Goal: Task Accomplishment & Management: Manage account settings

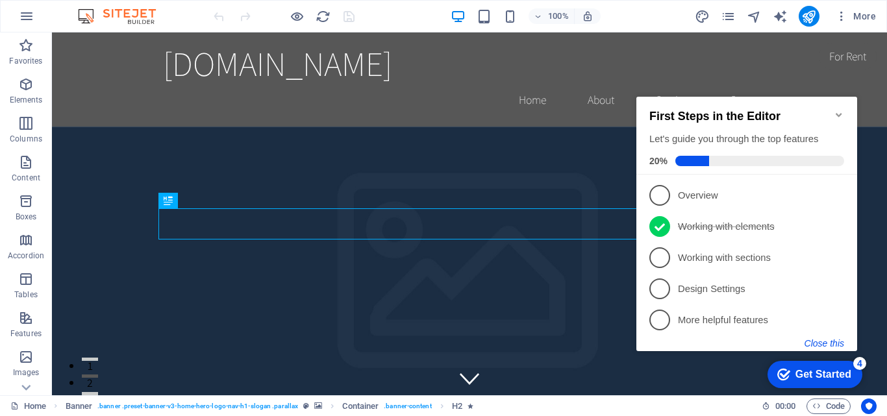
click at [826, 339] on button "Close this" at bounding box center [824, 343] width 40 height 10
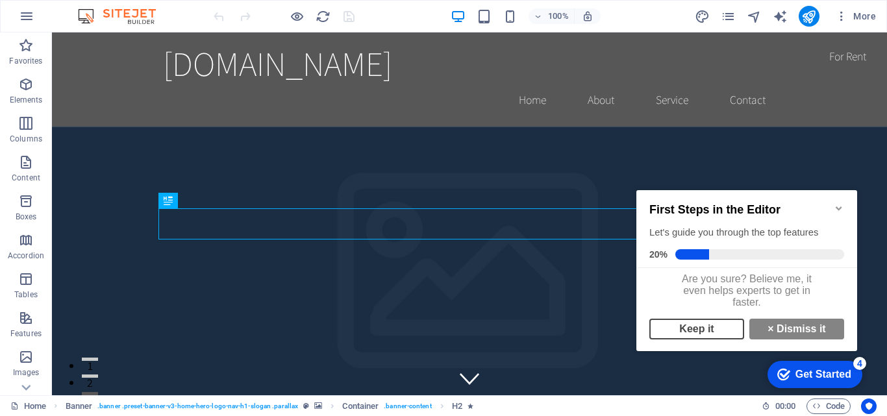
click at [686, 330] on link "Keep it" at bounding box center [696, 329] width 95 height 21
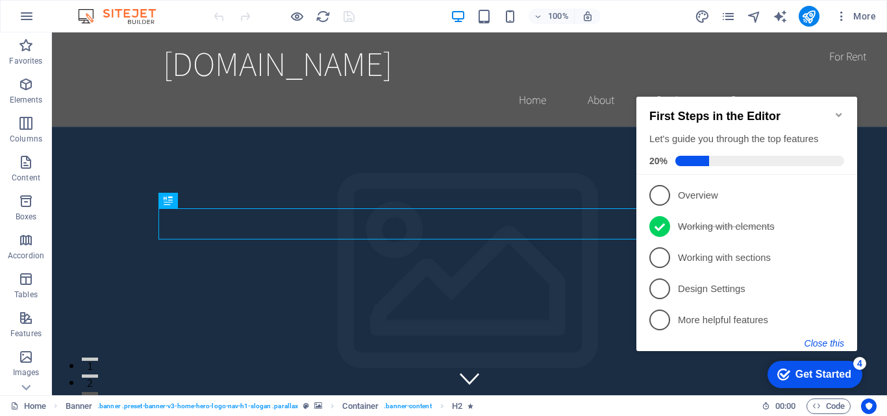
click at [818, 344] on button "Close this" at bounding box center [824, 343] width 40 height 10
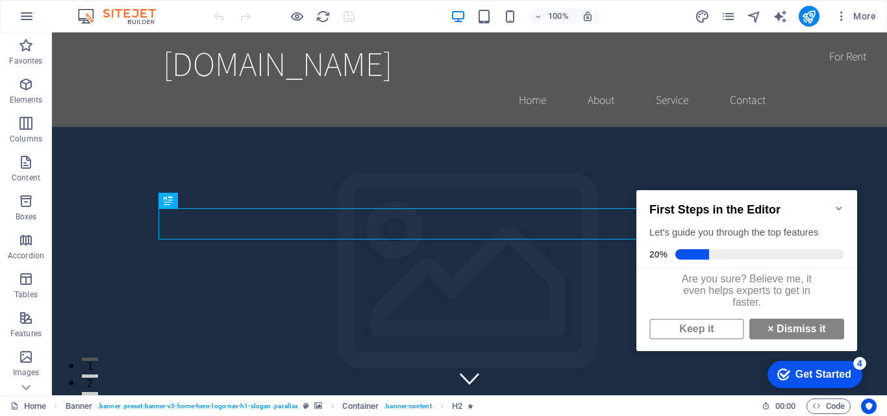
scroll to position [10, 0]
click at [840, 203] on icon "Minimize checklist" at bounding box center [839, 208] width 10 height 10
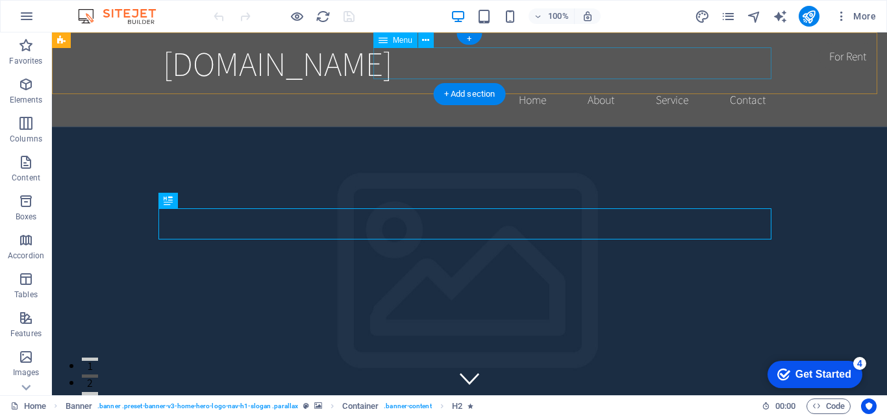
click at [588, 84] on nav "Home About Service Contact" at bounding box center [469, 100] width 613 height 32
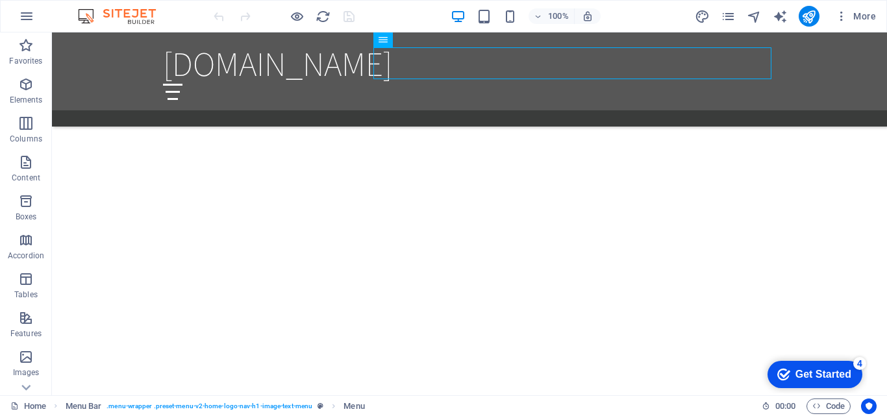
scroll to position [1496, 0]
click at [25, 20] on icon "button" at bounding box center [27, 16] width 16 height 16
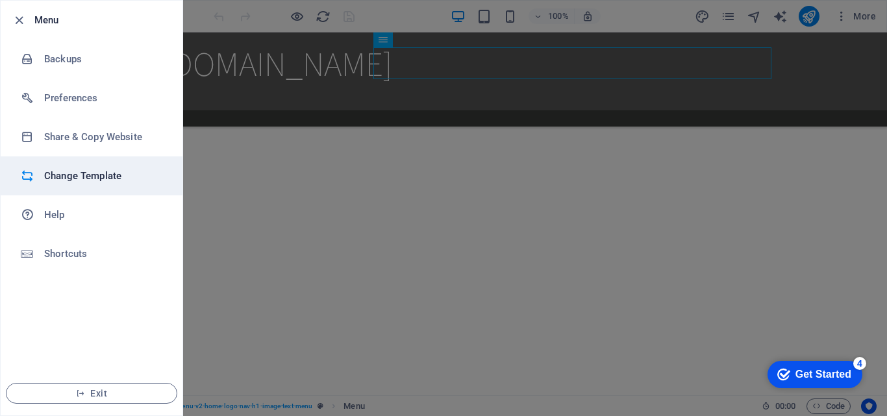
click at [89, 170] on h6 "Change Template" at bounding box center [104, 176] width 120 height 16
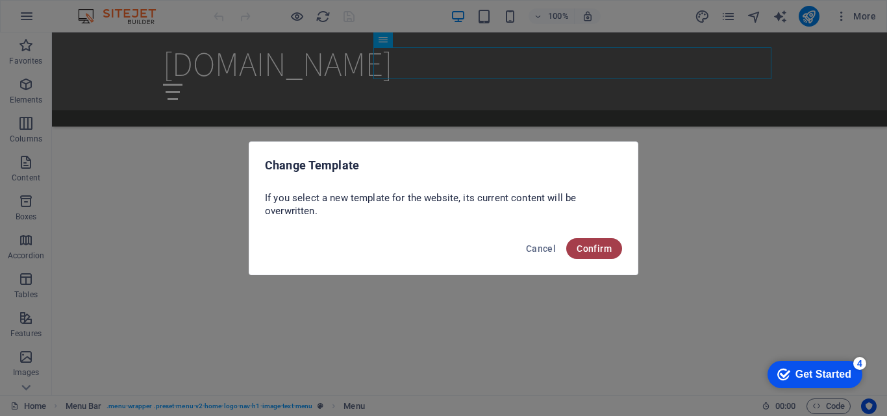
click at [608, 240] on button "Confirm" at bounding box center [594, 248] width 56 height 21
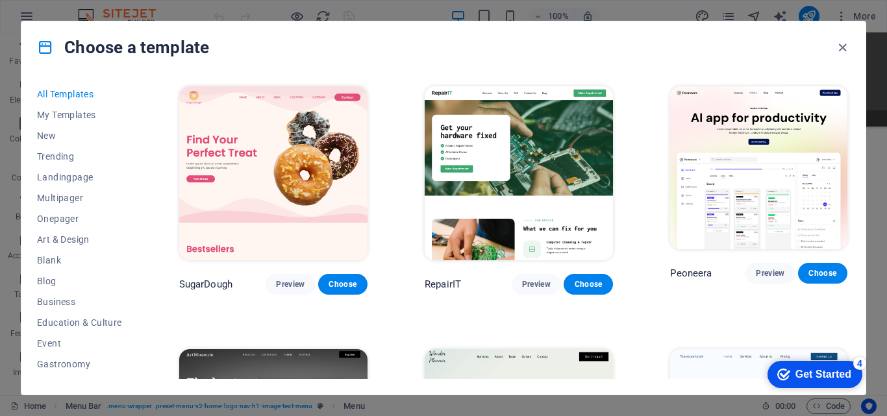
click at [886, 57] on div "Choose a template All Templates My Templates New Trending Landingpage Multipage…" at bounding box center [443, 208] width 887 height 416
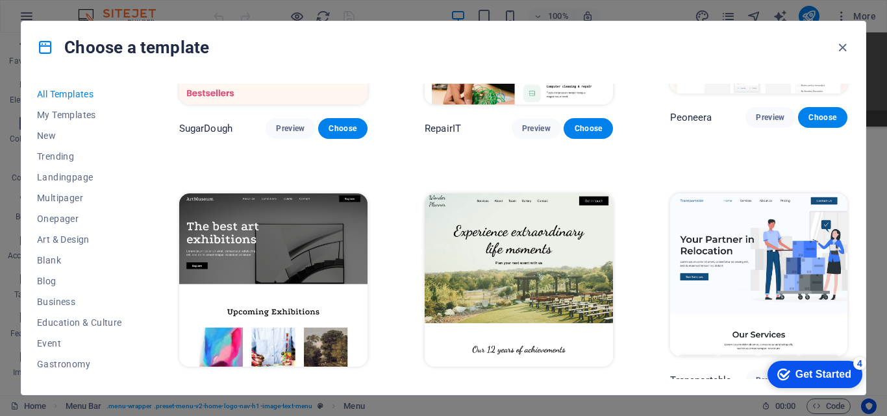
click at [704, 32] on div "Choose a template" at bounding box center [443, 47] width 844 height 52
click at [769, 65] on div "Choose a template" at bounding box center [443, 47] width 844 height 52
drag, startPoint x: 850, startPoint y: 92, endPoint x: 848, endPoint y: 76, distance: 15.6
click at [848, 76] on div "All Templates My Templates New Trending Landingpage Multipager Onepager Art & D…" at bounding box center [443, 233] width 844 height 321
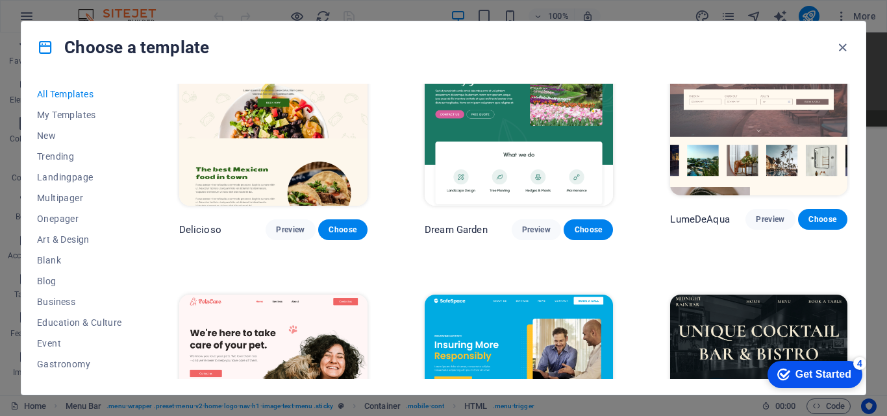
scroll to position [1960, 0]
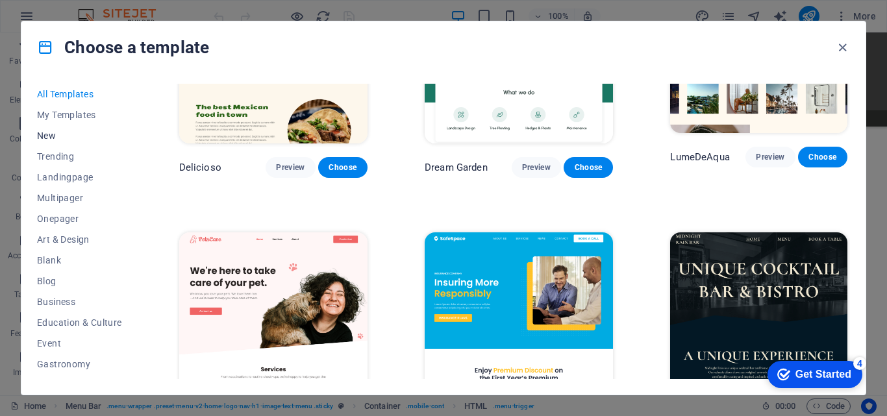
click at [53, 137] on span "New" at bounding box center [79, 135] width 85 height 10
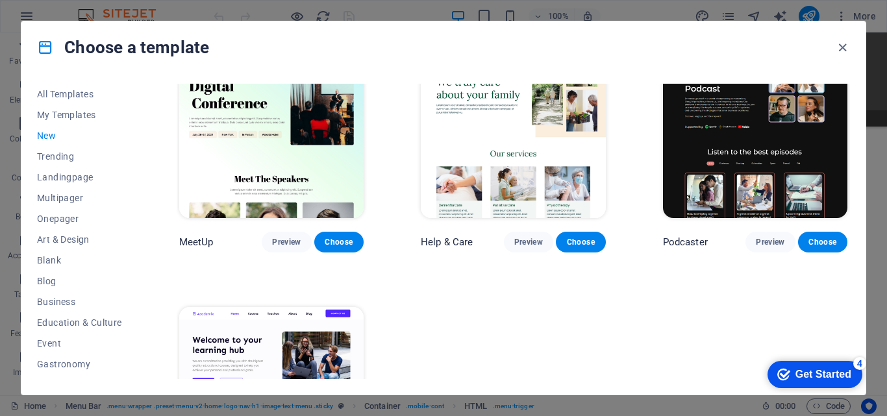
scroll to position [941, 0]
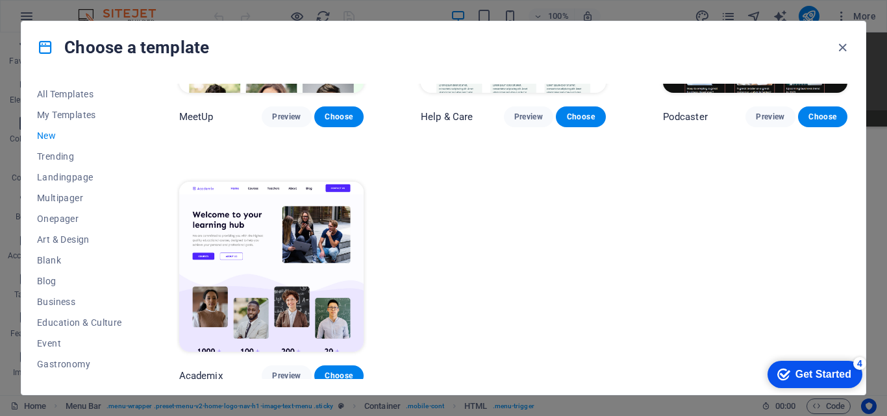
drag, startPoint x: 848, startPoint y: 90, endPoint x: 106, endPoint y: 33, distance: 744.8
click at [68, 196] on span "Multipager" at bounding box center [79, 198] width 85 height 10
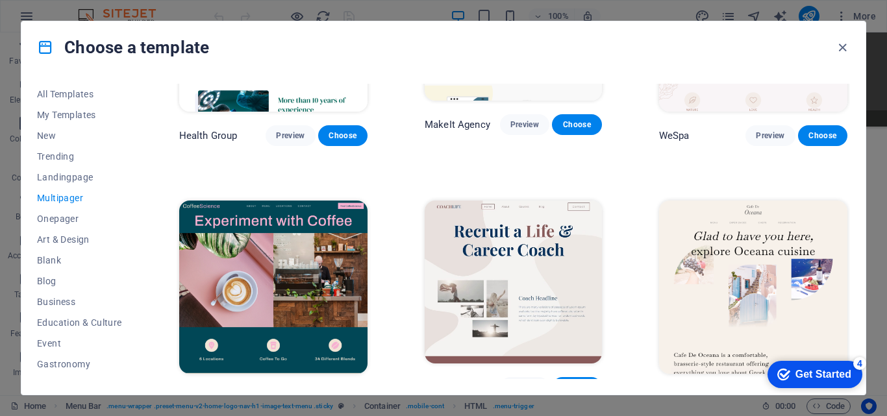
scroll to position [1761, 0]
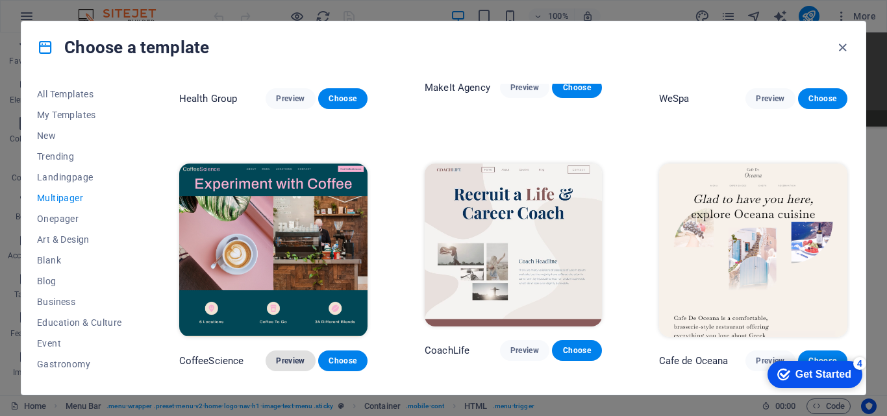
click at [278, 356] on span "Preview" at bounding box center [290, 361] width 29 height 10
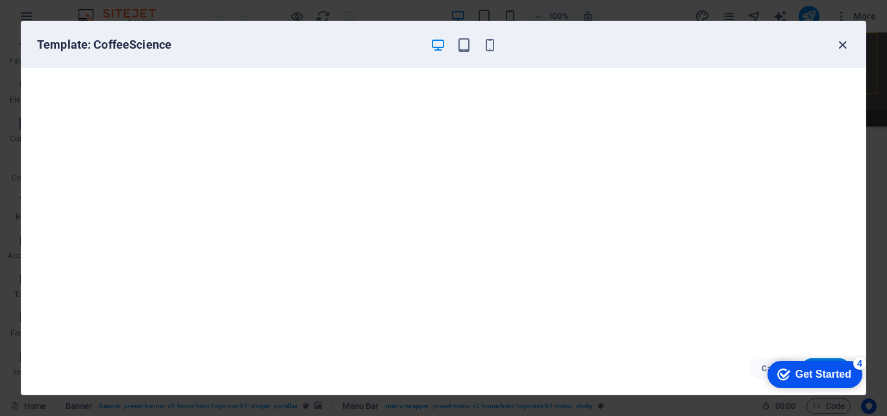
click at [841, 45] on icon "button" at bounding box center [842, 45] width 15 height 15
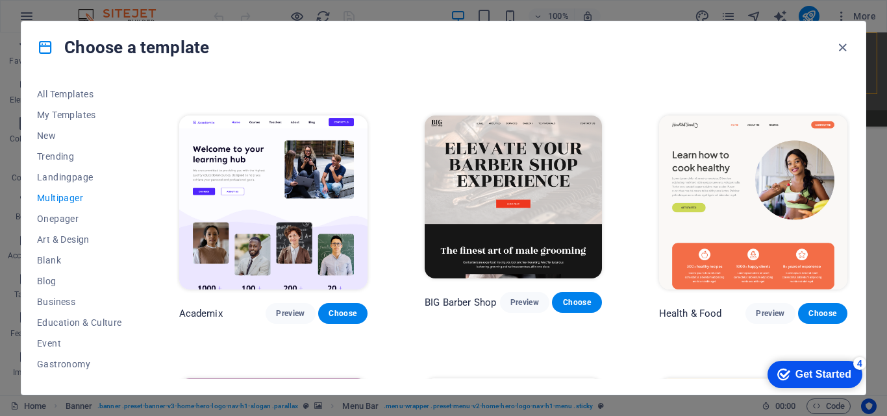
scroll to position [0, 0]
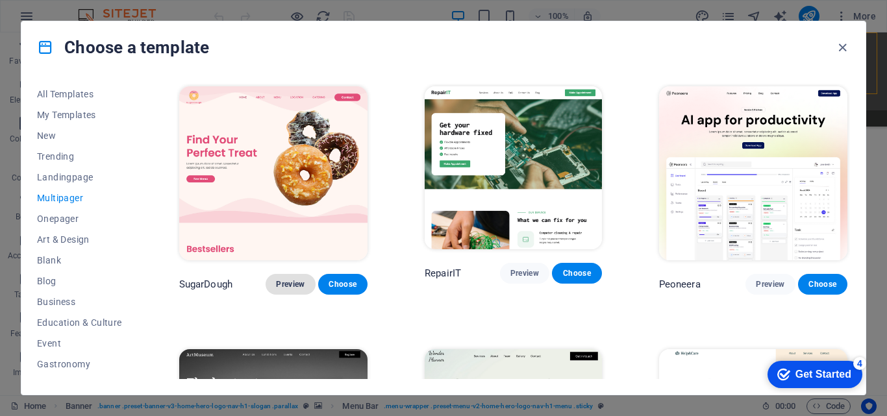
click at [281, 279] on span "Preview" at bounding box center [290, 284] width 29 height 10
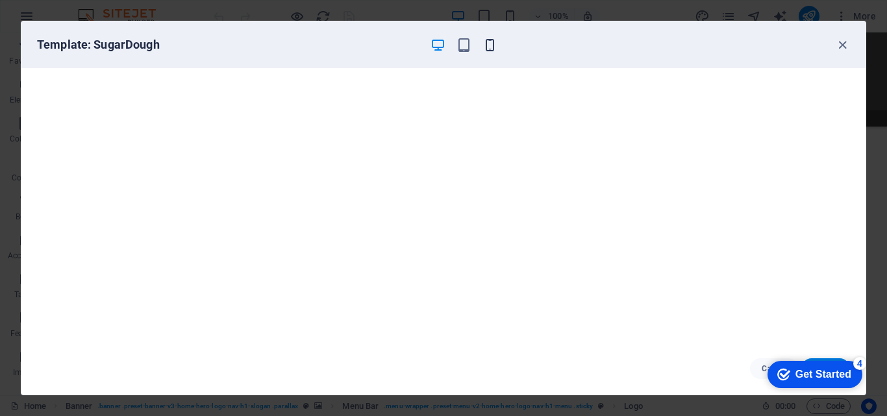
click at [486, 49] on icon "button" at bounding box center [489, 45] width 15 height 15
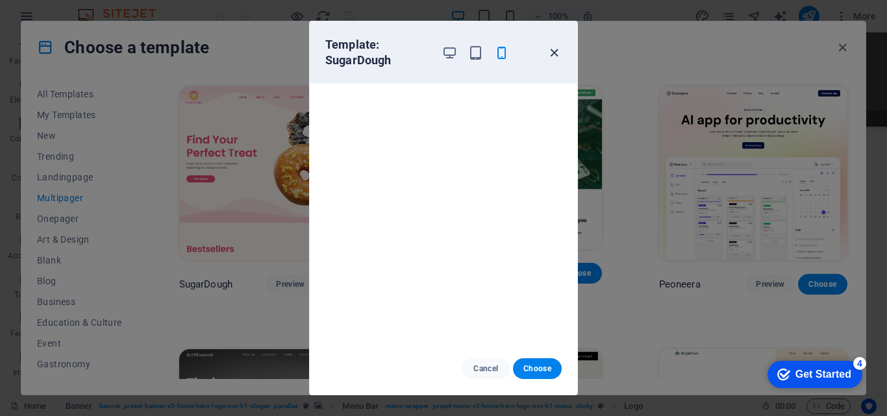
click at [554, 55] on icon "button" at bounding box center [554, 52] width 15 height 15
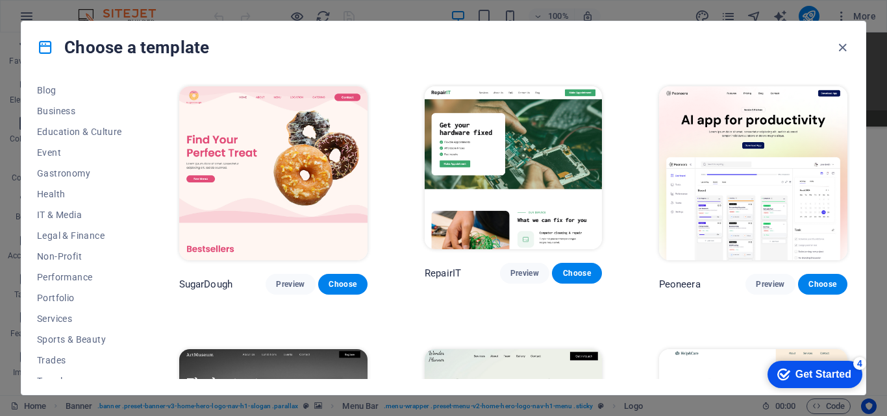
scroll to position [224, 0]
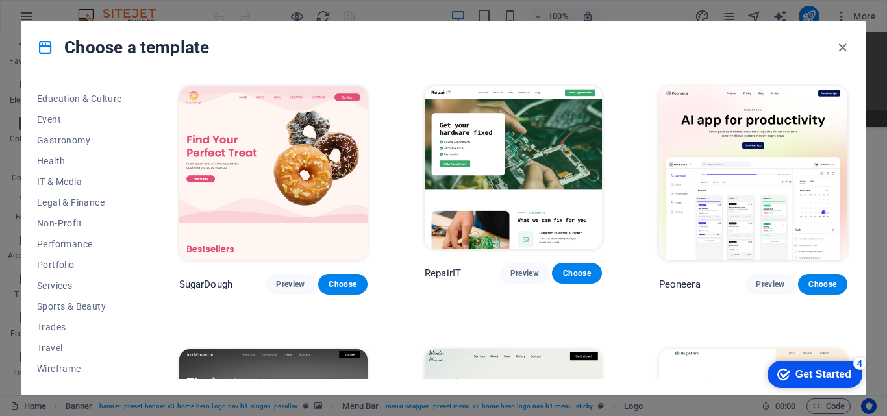
drag, startPoint x: 140, startPoint y: 319, endPoint x: 138, endPoint y: 233, distance: 86.4
click at [138, 233] on div "All Templates My Templates New Trending Landingpage Multipager Onepager Art & D…" at bounding box center [443, 233] width 844 height 321
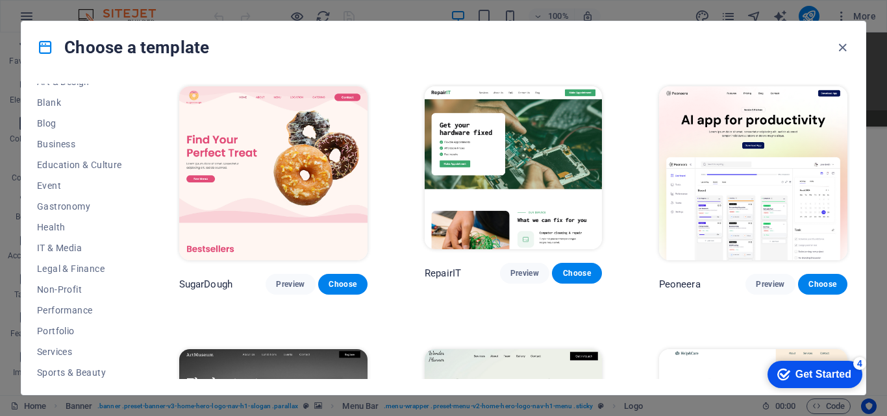
scroll to position [135, 0]
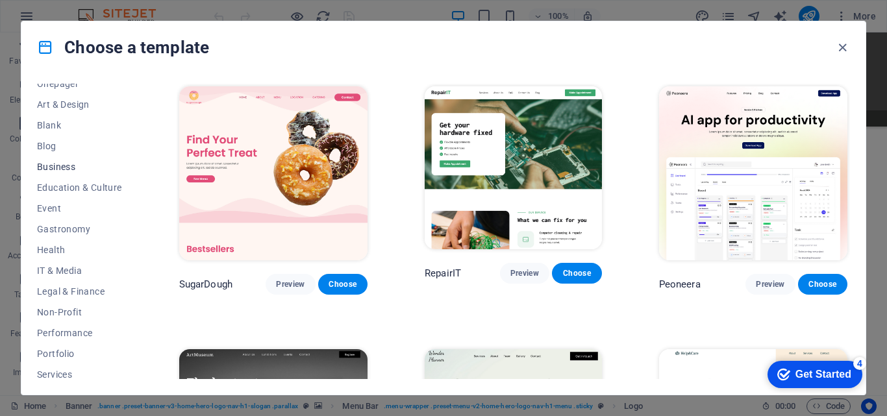
click at [57, 163] on span "Business" at bounding box center [79, 167] width 85 height 10
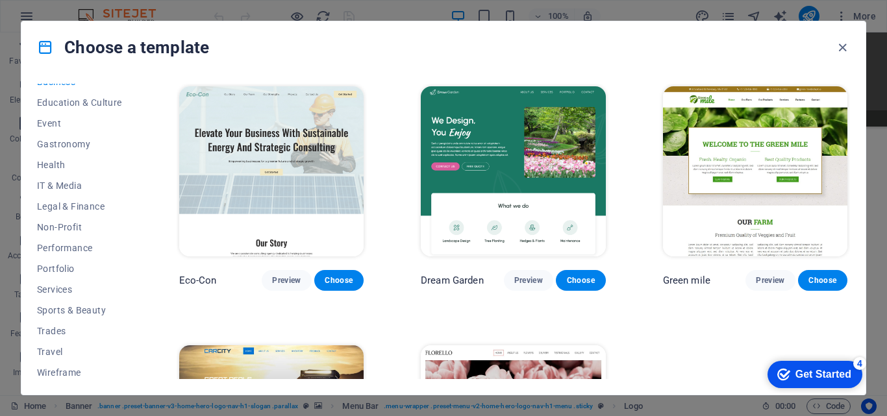
scroll to position [224, 0]
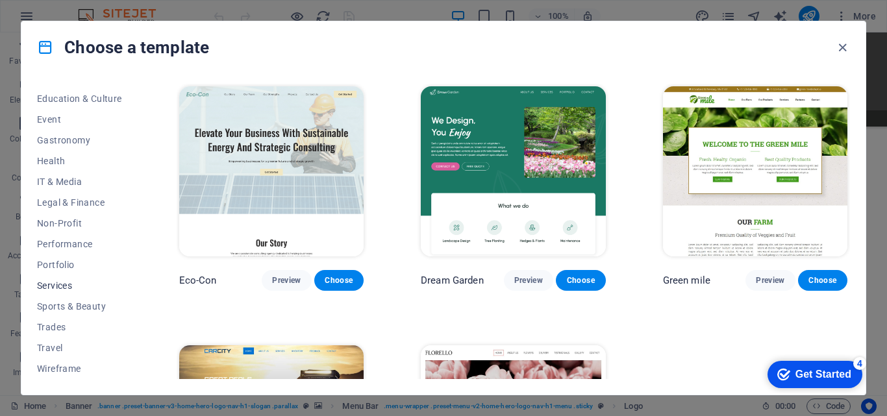
click at [57, 283] on span "Services" at bounding box center [79, 285] width 85 height 10
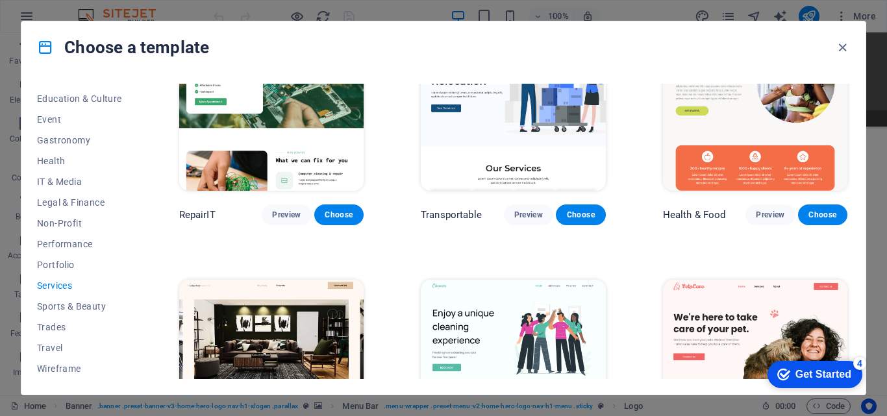
scroll to position [0, 0]
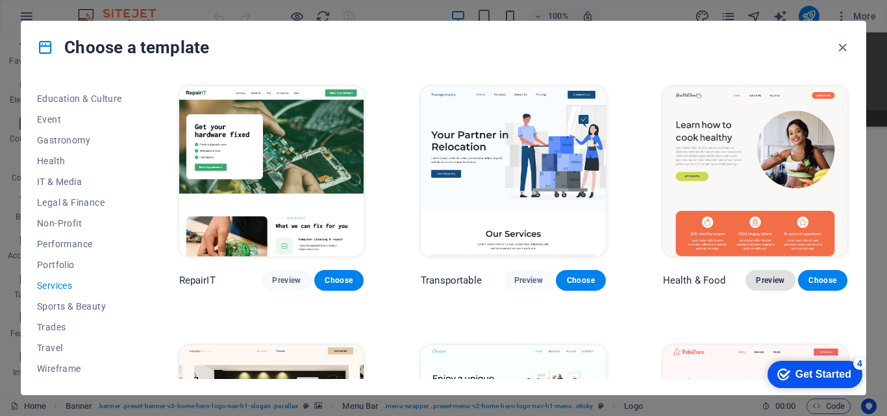
click at [761, 280] on span "Preview" at bounding box center [770, 280] width 29 height 10
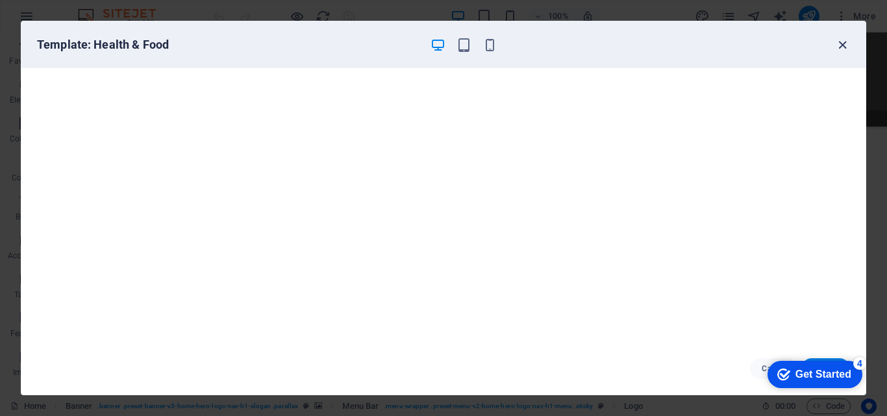
click at [841, 43] on icon "button" at bounding box center [842, 45] width 15 height 15
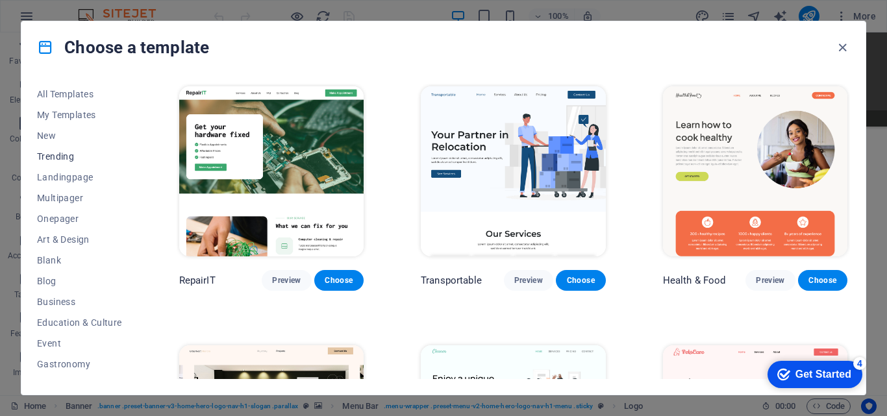
click at [46, 154] on span "Trending" at bounding box center [79, 156] width 85 height 10
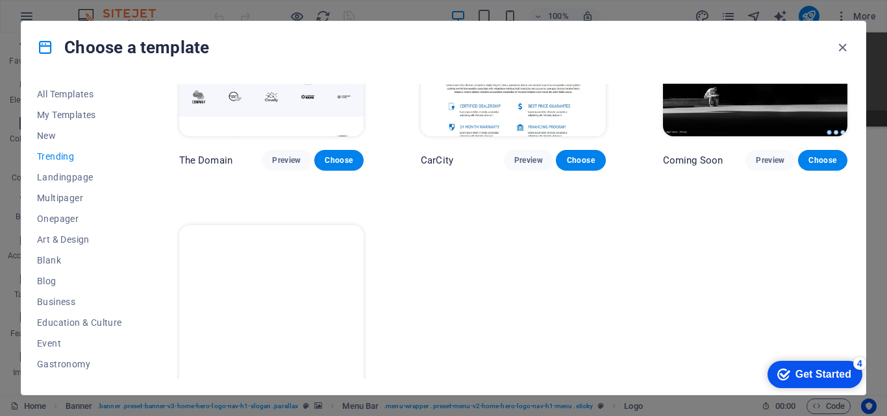
scroll to position [1198, 0]
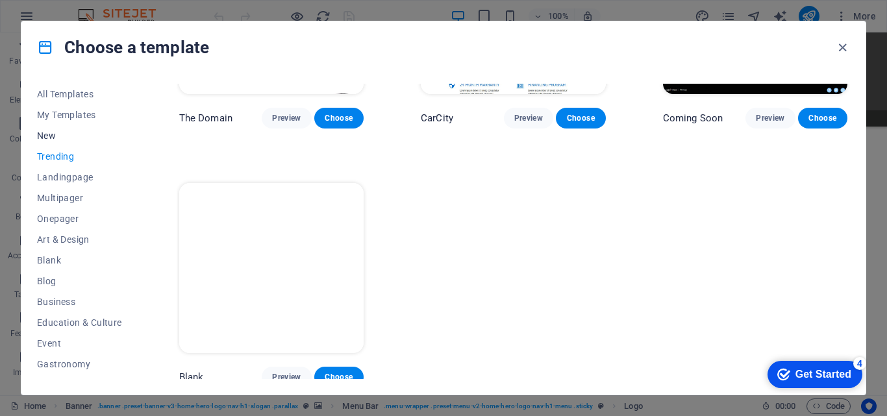
click at [38, 131] on span "New" at bounding box center [79, 135] width 85 height 10
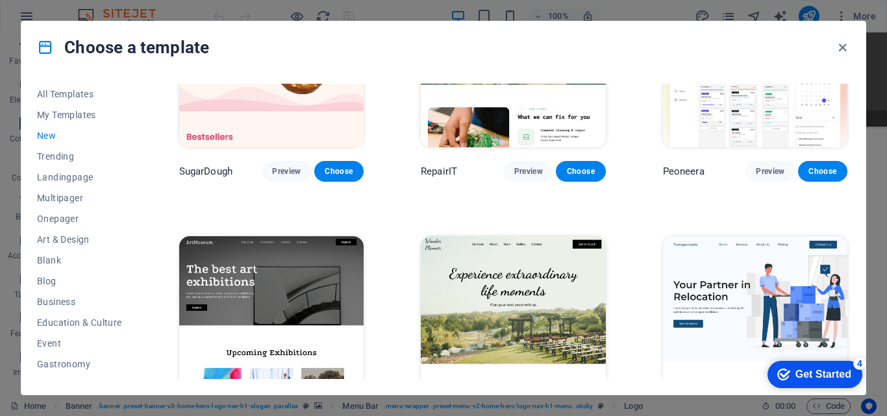
scroll to position [0, 0]
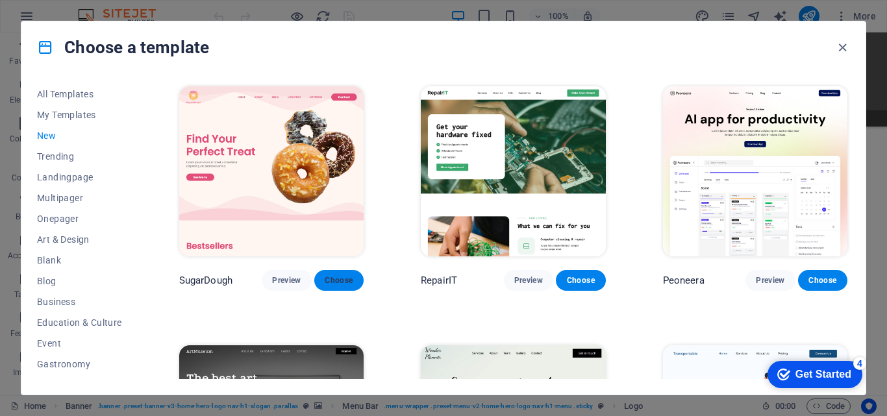
click at [328, 284] on span "Choose" at bounding box center [339, 280] width 29 height 10
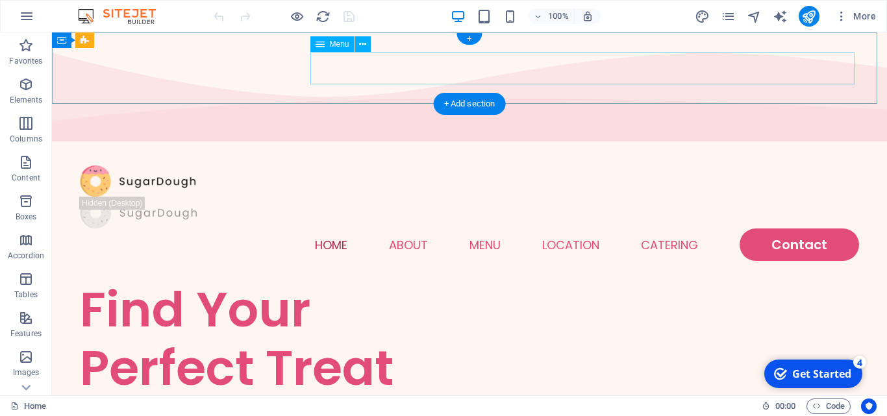
click at [405, 229] on nav "Home About Menu Location Catering Contact" at bounding box center [469, 245] width 779 height 32
select select
select select "1"
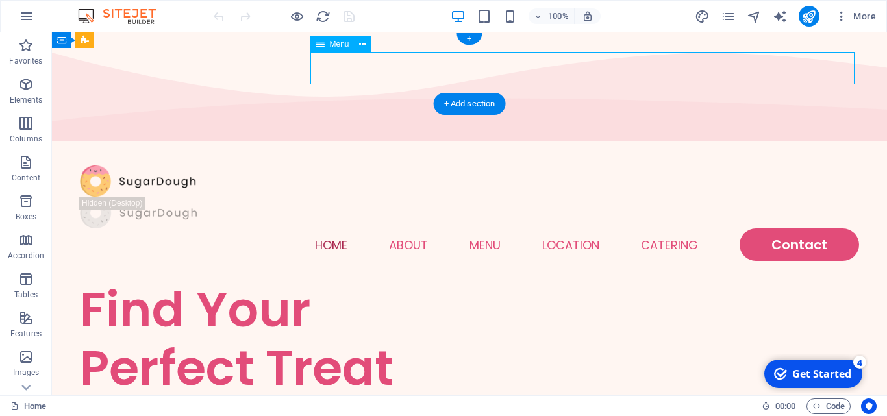
select select
select select "2"
select select
select select "default"
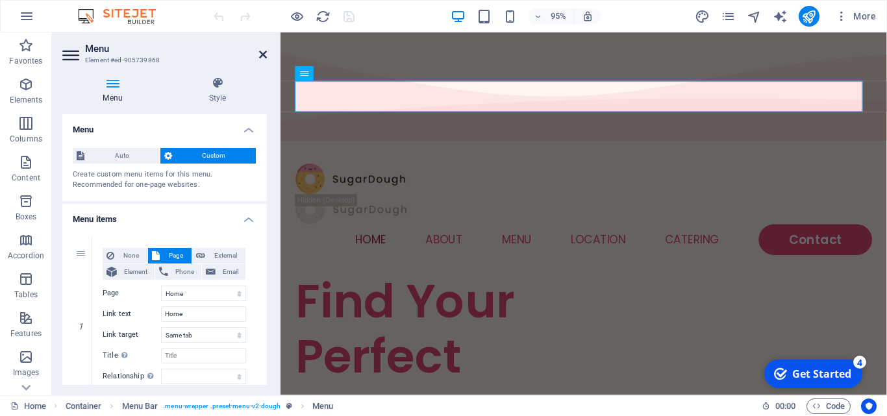
click at [261, 56] on icon at bounding box center [263, 54] width 8 height 10
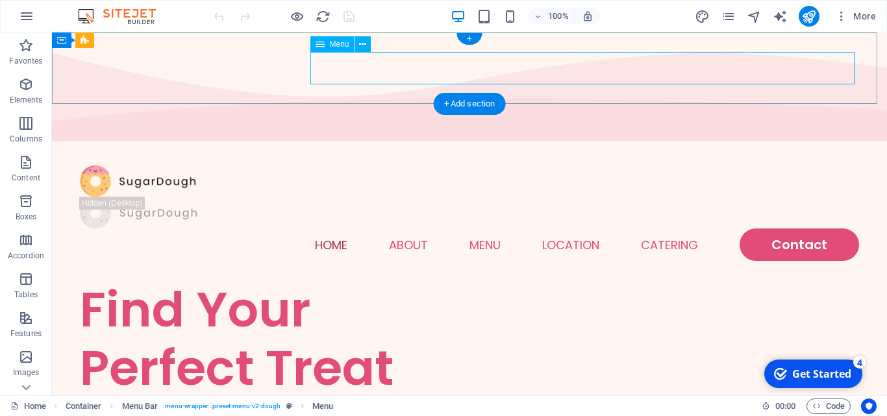
click at [565, 229] on nav "Home About Menu Location Catering Contact" at bounding box center [469, 245] width 779 height 32
select select
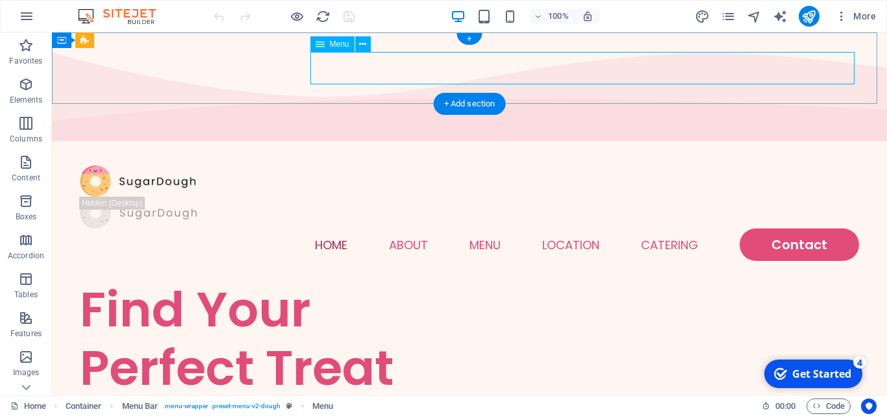
select select "1"
select select
select select "2"
select select
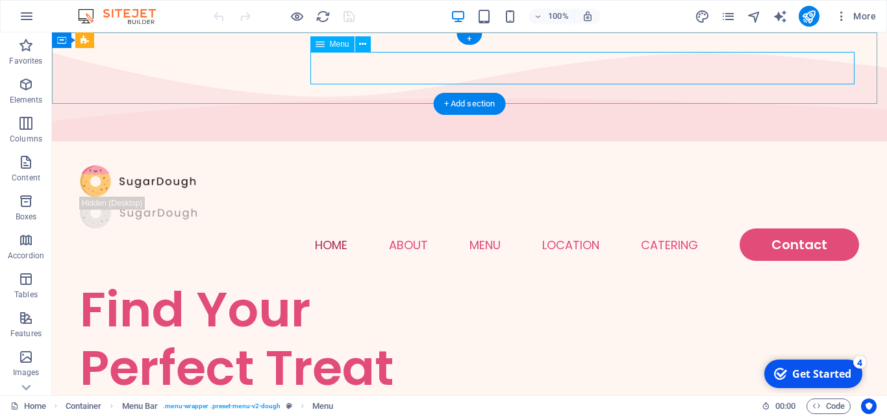
select select "default"
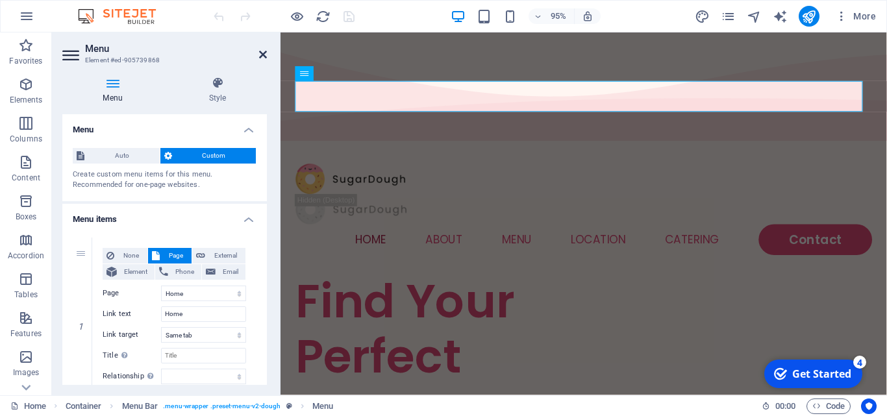
click at [263, 57] on icon at bounding box center [263, 54] width 8 height 10
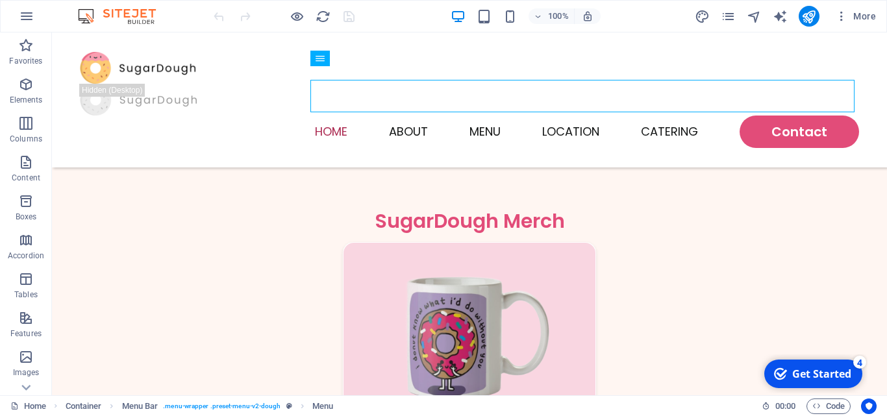
scroll to position [1984, 0]
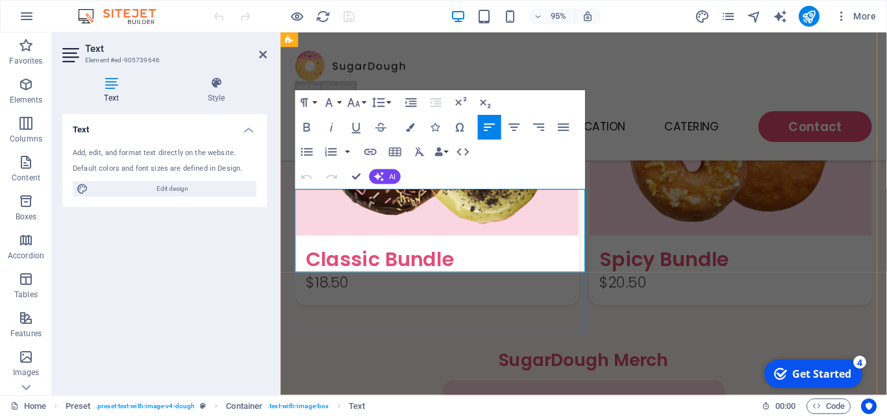
scroll to position [1924, 0]
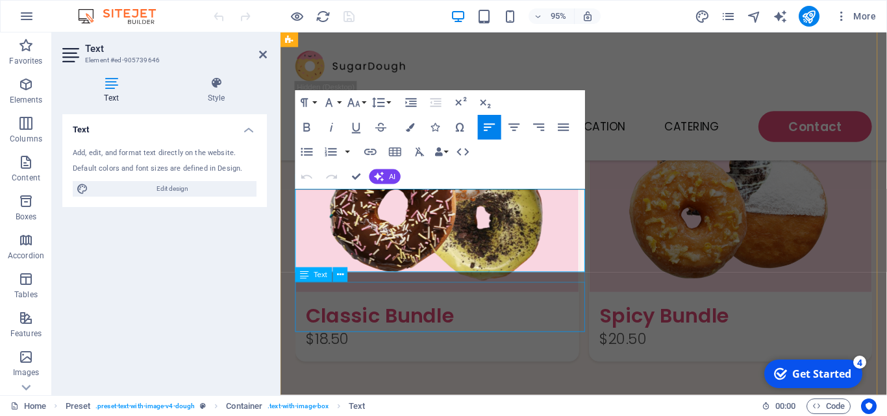
drag, startPoint x: 297, startPoint y: 206, endPoint x: 467, endPoint y: 329, distance: 210.1
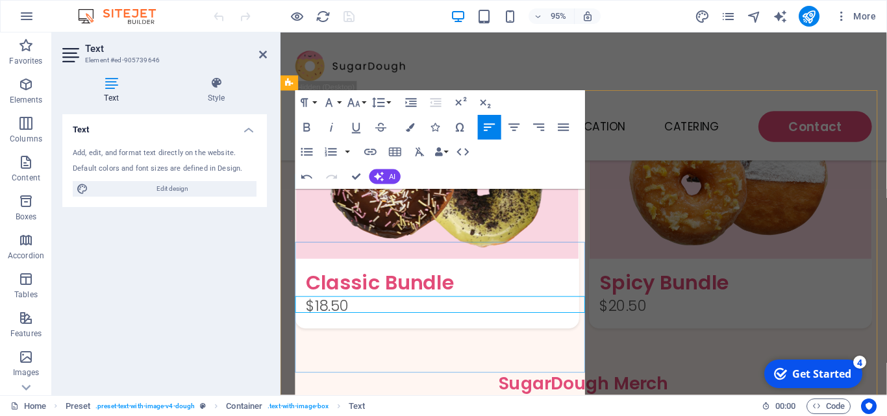
scroll to position [1846, 0]
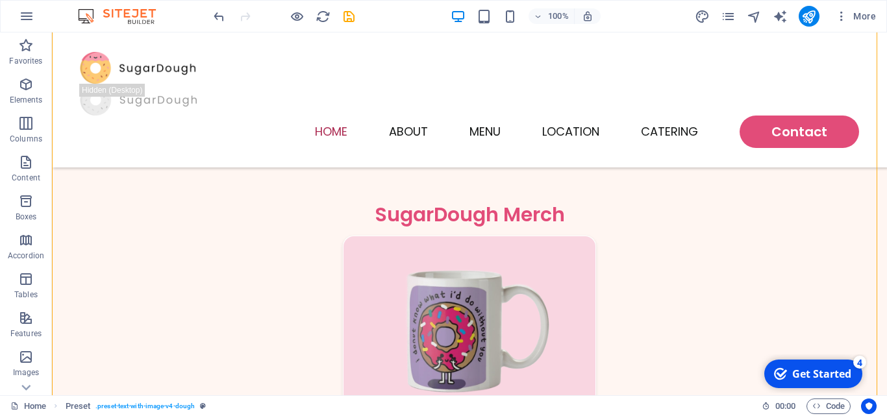
scroll to position [2018, 0]
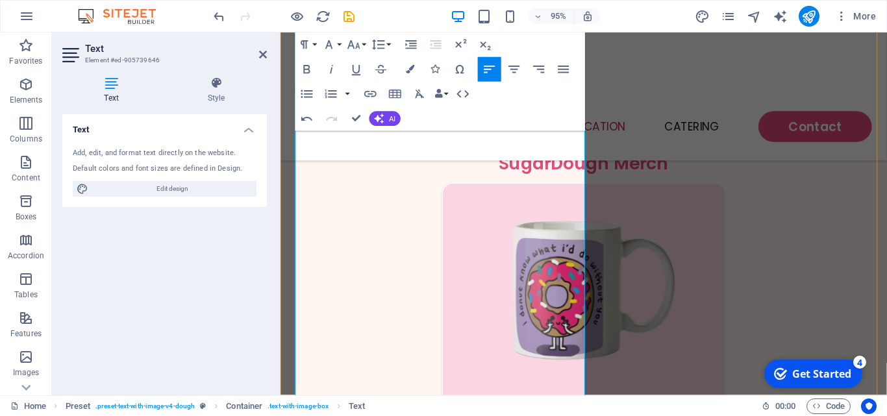
scroll to position [2208, 0]
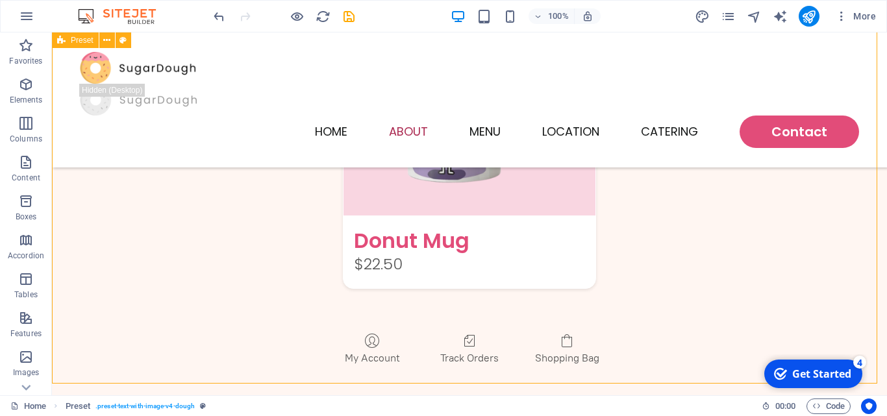
scroll to position [2294, 0]
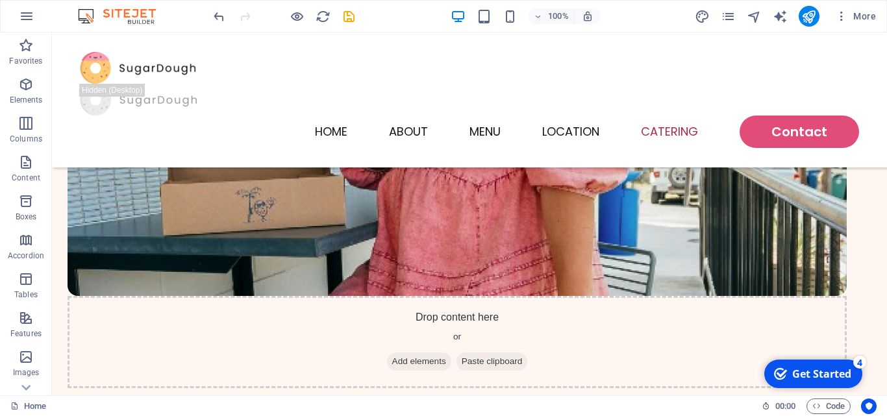
scroll to position [3534, 0]
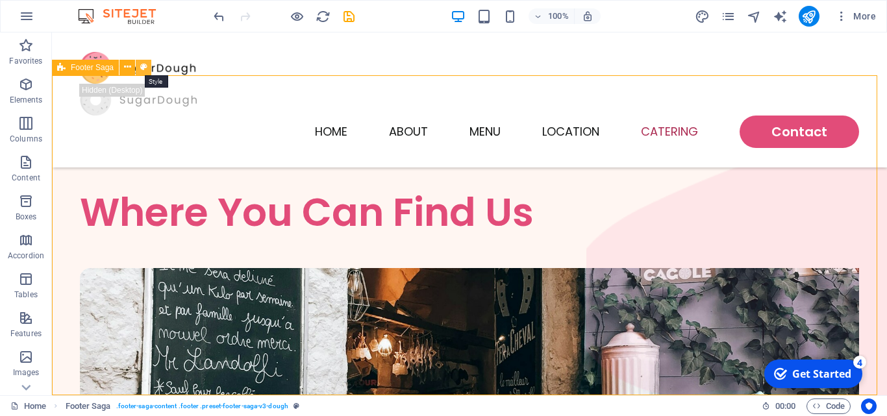
click at [143, 68] on icon at bounding box center [143, 67] width 7 height 14
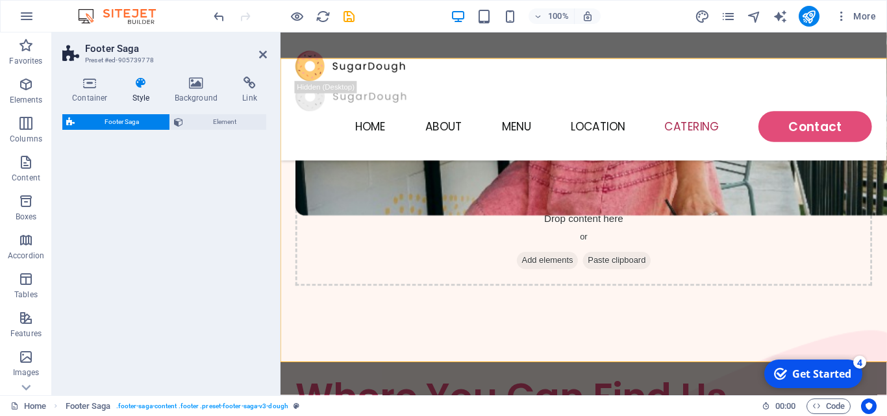
select select "rem"
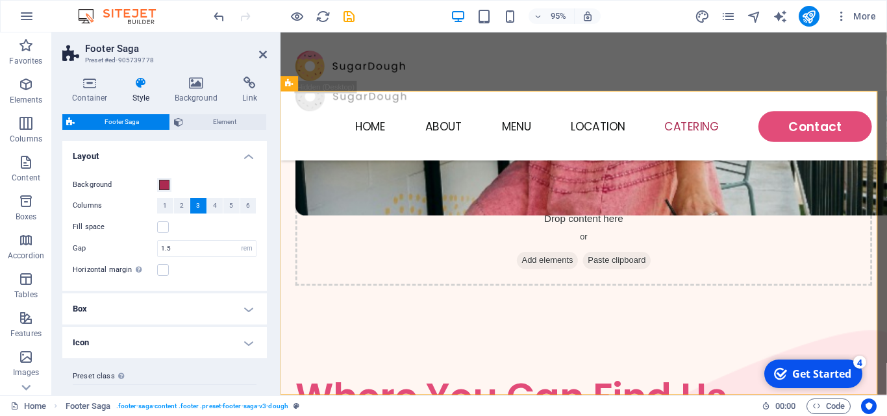
scroll to position [3549, 0]
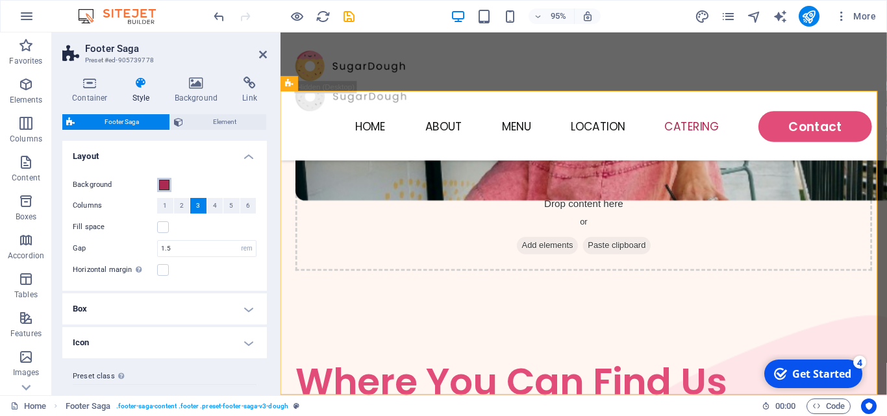
click at [169, 185] on button "Background" at bounding box center [164, 185] width 14 height 14
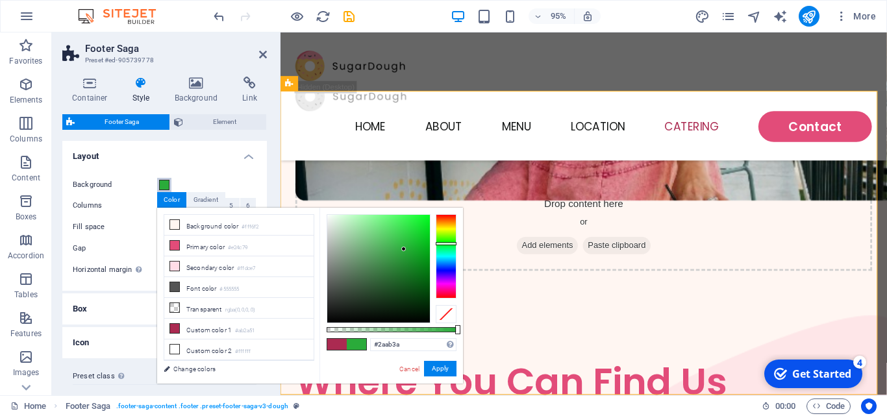
click at [452, 243] on div at bounding box center [446, 256] width 21 height 84
click at [421, 247] on div at bounding box center [378, 269] width 103 height 108
click at [421, 247] on div at bounding box center [421, 247] width 5 height 5
click at [423, 245] on div at bounding box center [423, 245] width 5 height 5
click at [439, 367] on button "Apply" at bounding box center [440, 369] width 32 height 16
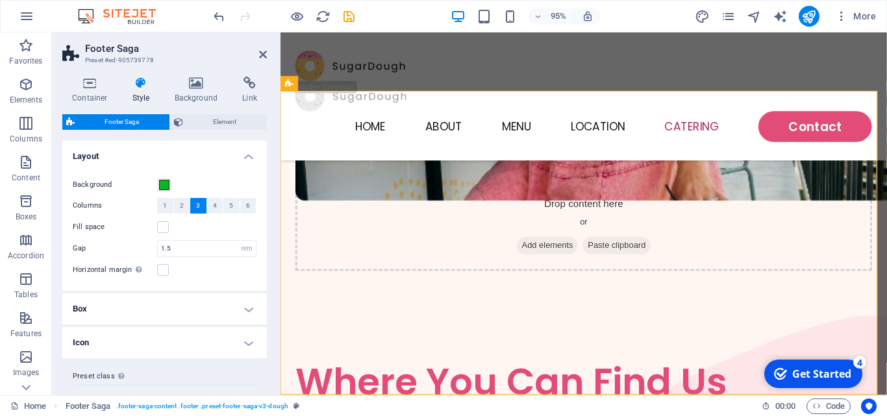
drag, startPoint x: 267, startPoint y: 177, endPoint x: 266, endPoint y: 192, distance: 14.3
click at [266, 192] on div "Container Style Background Link Size Height Default px rem % vh vw Min. height …" at bounding box center [164, 230] width 225 height 329
click at [162, 186] on span at bounding box center [164, 185] width 10 height 10
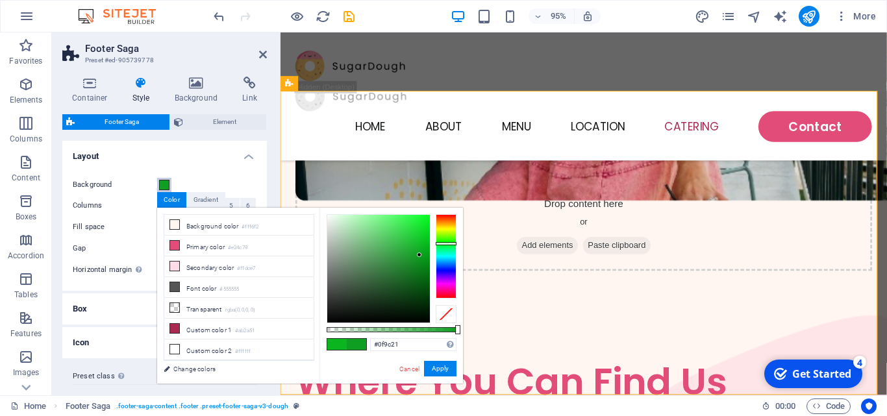
drag, startPoint x: 423, startPoint y: 243, endPoint x: 419, endPoint y: 256, distance: 12.9
click at [419, 256] on div at bounding box center [419, 255] width 5 height 5
click at [441, 374] on button "Apply" at bounding box center [440, 369] width 32 height 16
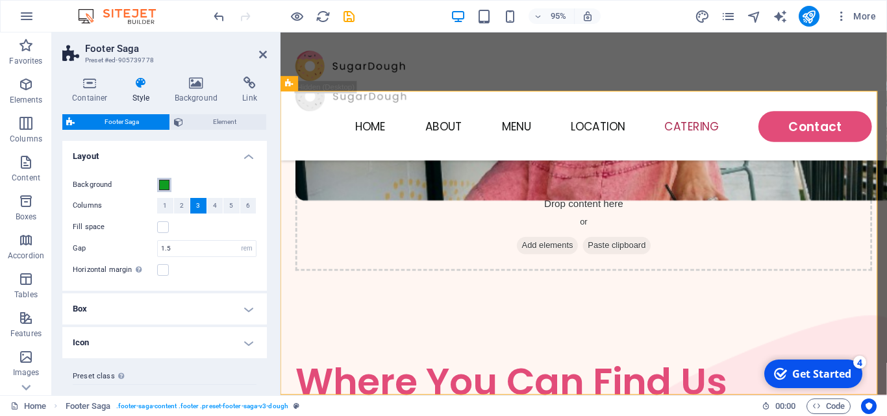
click at [164, 182] on span at bounding box center [164, 185] width 10 height 10
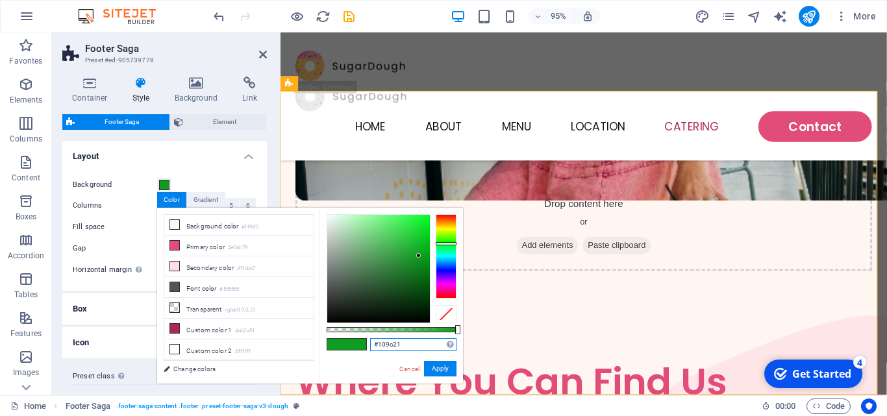
drag, startPoint x: 418, startPoint y: 346, endPoint x: 349, endPoint y: 338, distance: 70.0
click at [349, 338] on div "#109c21 Supported formats #0852ed rgb(8, 82, 237) rgba(8, 82, 237, 90%) hsv(221…" at bounding box center [390, 390] width 143 height 364
drag, startPoint x: 417, startPoint y: 255, endPoint x: 422, endPoint y: 260, distance: 6.9
click at [422, 260] on div at bounding box center [421, 259] width 5 height 5
click at [440, 371] on button "Apply" at bounding box center [440, 369] width 32 height 16
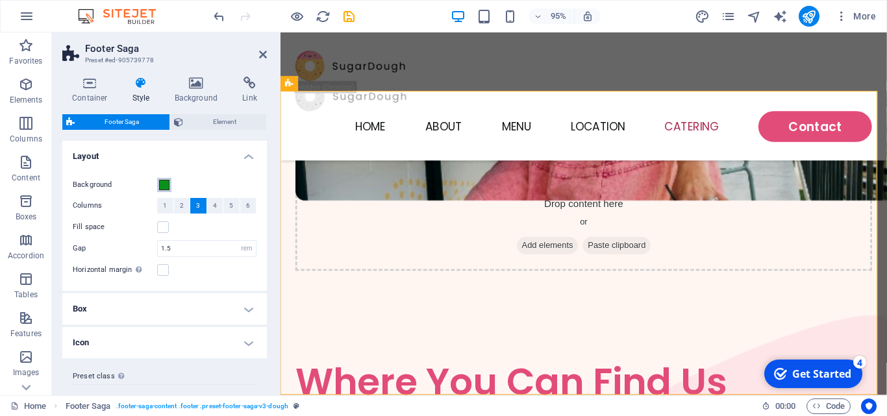
click at [165, 186] on span at bounding box center [164, 185] width 10 height 10
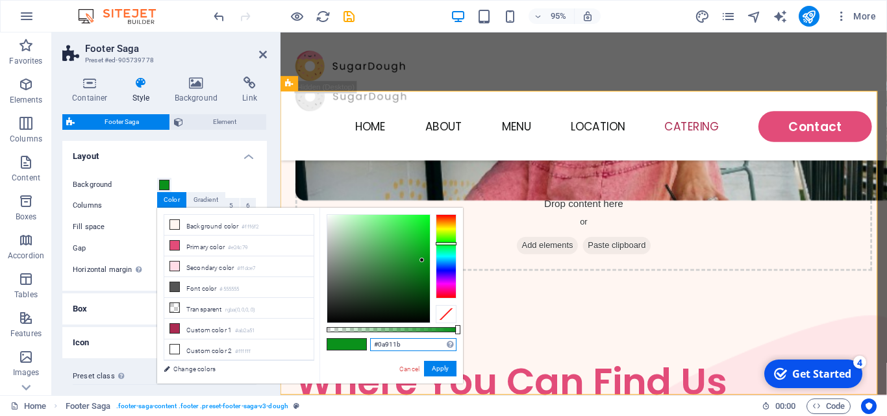
drag, startPoint x: 402, startPoint y: 347, endPoint x: 370, endPoint y: 339, distance: 33.5
click at [370, 339] on input "#0a911b" at bounding box center [413, 344] width 86 height 13
click at [175, 247] on icon at bounding box center [174, 245] width 9 height 9
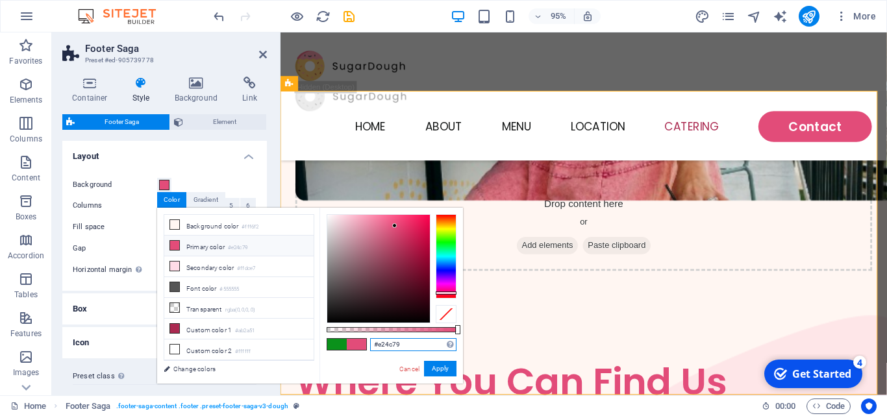
drag, startPoint x: 410, startPoint y: 345, endPoint x: 364, endPoint y: 341, distance: 46.3
click at [364, 341] on div "#e24c79 Supported formats #0852ed rgb(8, 82, 237) rgba(8, 82, 237, 90%) hsv(221…" at bounding box center [390, 390] width 143 height 364
paste input "0a911b"
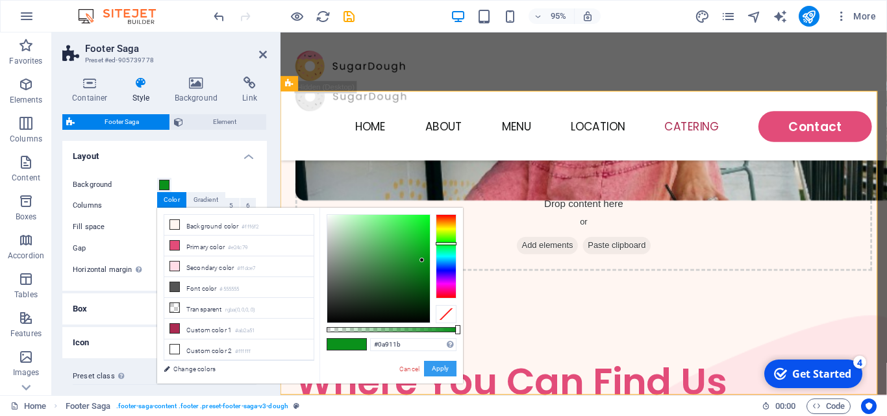
click at [436, 370] on button "Apply" at bounding box center [440, 369] width 32 height 16
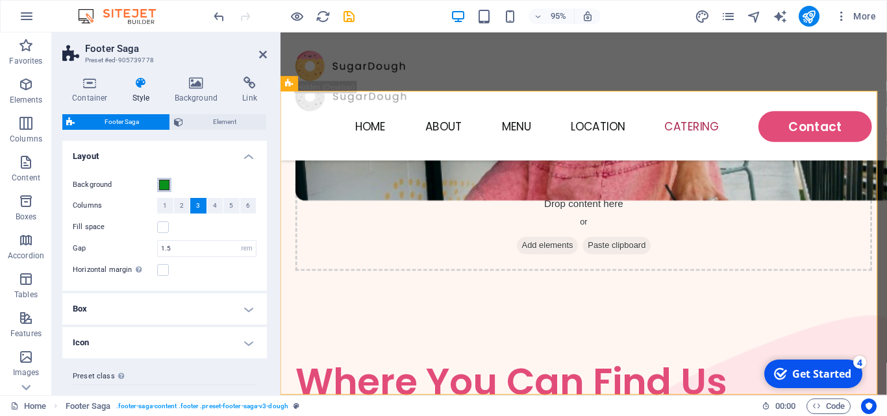
click at [164, 184] on span at bounding box center [164, 185] width 10 height 10
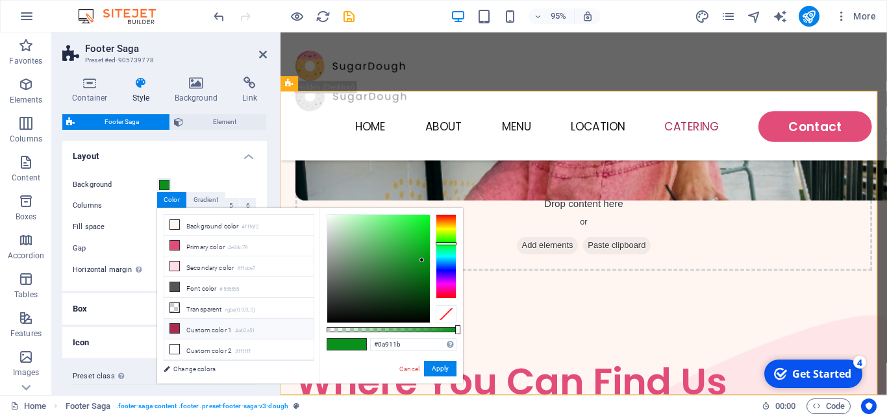
click at [174, 327] on icon at bounding box center [174, 328] width 9 height 9
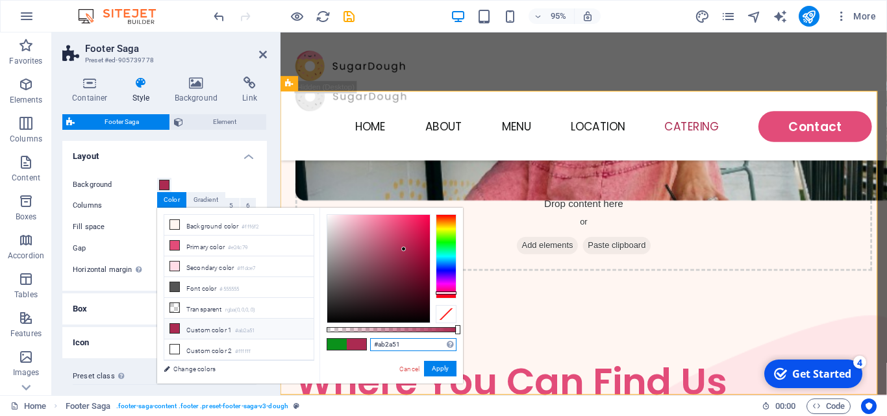
drag, startPoint x: 413, startPoint y: 344, endPoint x: 355, endPoint y: 346, distance: 57.8
click at [355, 346] on div "#ab2a51 Supported formats #0852ed rgb(8, 82, 237) rgba(8, 82, 237, 90%) hsv(221…" at bounding box center [390, 390] width 143 height 364
paste input "0a911b"
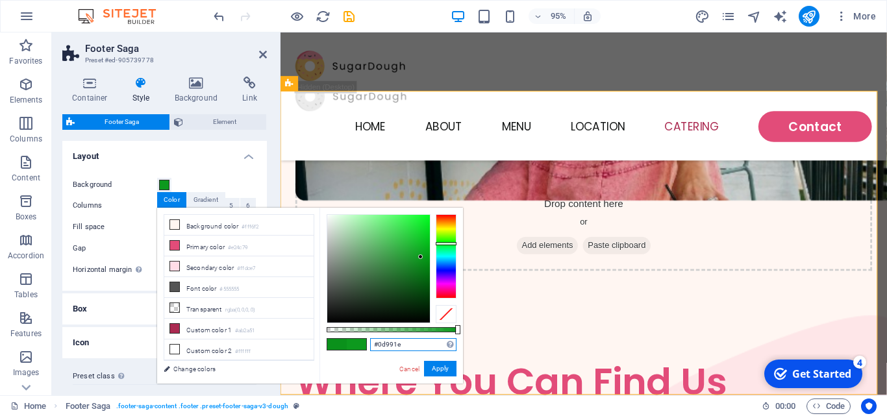
click at [421, 257] on div at bounding box center [378, 269] width 103 height 108
type input "#0d991e"
click at [212, 180] on div "Background" at bounding box center [165, 185] width 184 height 16
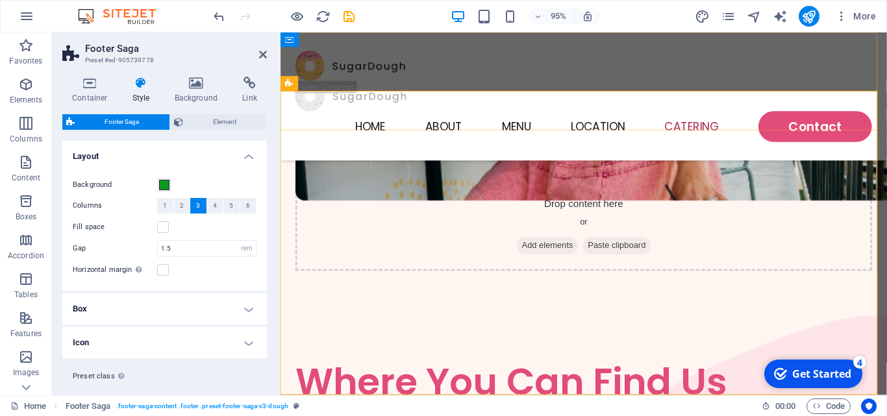
click at [473, 124] on div "Home About Menu Location Catering Contact" at bounding box center [599, 99] width 638 height 135
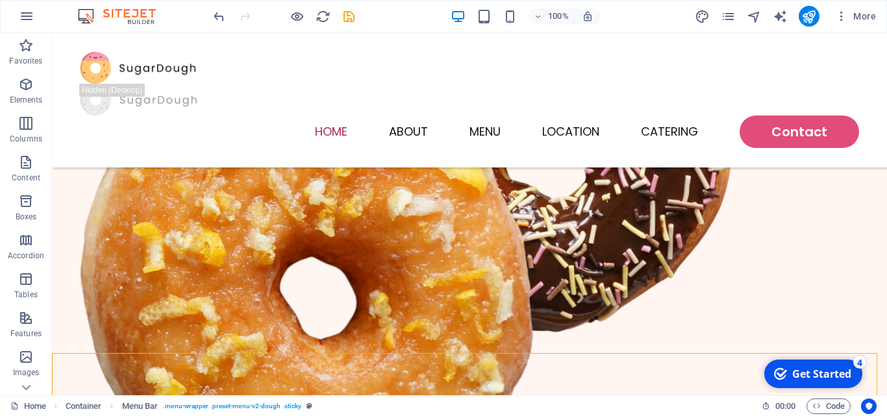
scroll to position [0, 0]
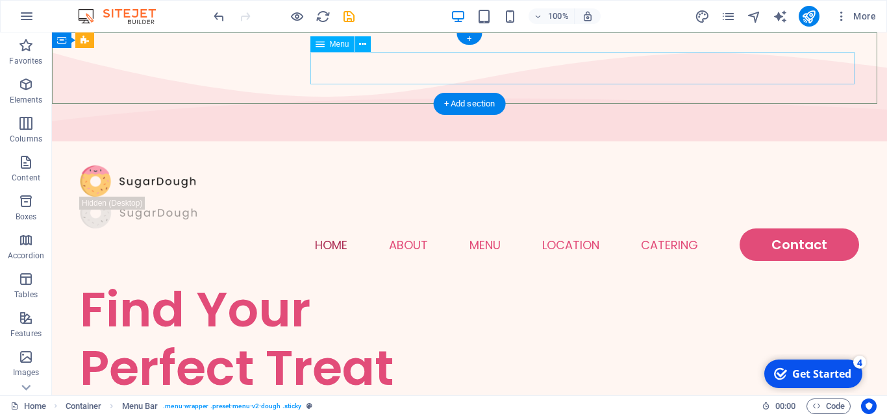
click at [763, 229] on nav "Home About Menu Location Catering Contact" at bounding box center [469, 245] width 779 height 32
select select
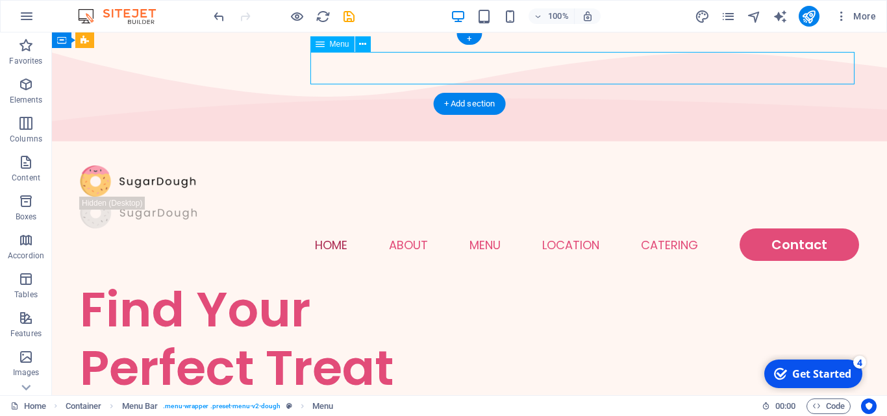
select select "1"
select select
select select "2"
select select
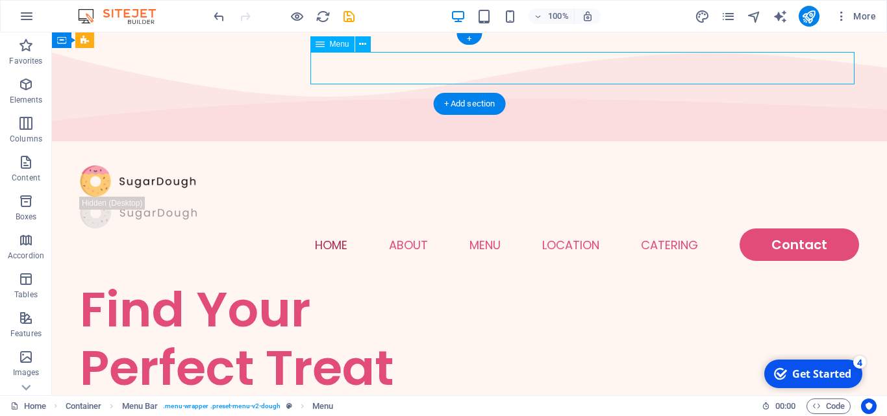
select select "default"
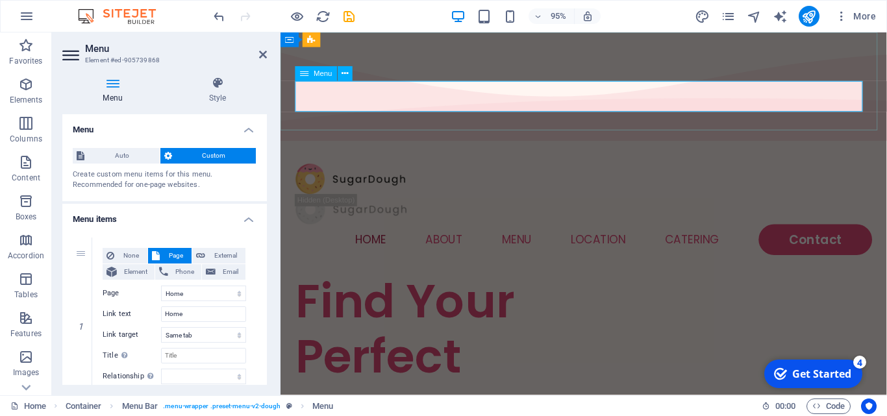
click at [795, 234] on nav "Home About Menu Location Catering Contact" at bounding box center [599, 250] width 607 height 32
click at [343, 73] on icon at bounding box center [345, 74] width 6 height 13
click at [793, 234] on nav "Home About Menu Location Catering Contact" at bounding box center [599, 250] width 607 height 32
click at [242, 150] on span "Custom" at bounding box center [214, 156] width 77 height 16
click at [218, 93] on h4 "Style" at bounding box center [217, 90] width 99 height 27
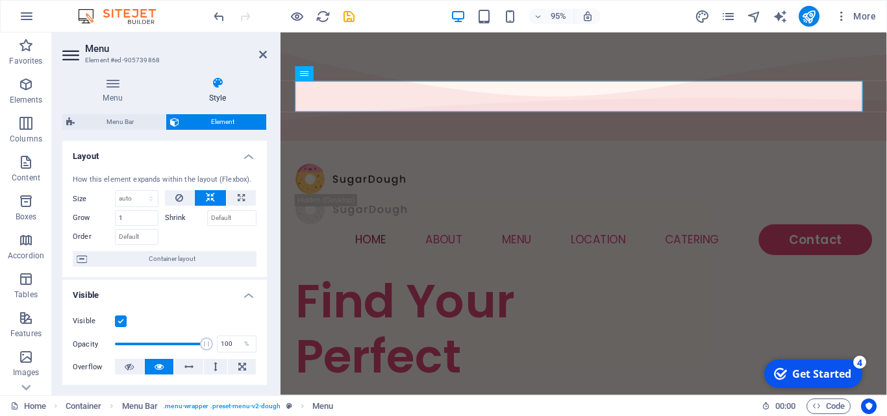
click at [212, 95] on h4 "Style" at bounding box center [217, 90] width 99 height 27
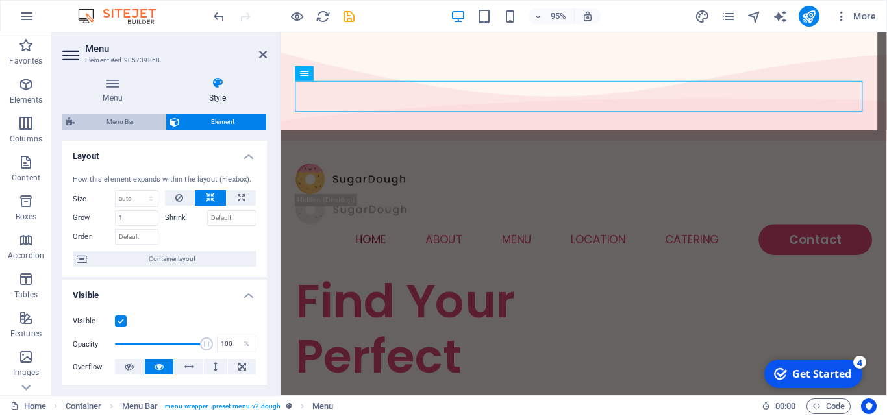
drag, startPoint x: 118, startPoint y: 115, endPoint x: -1, endPoint y: 21, distance: 150.7
click at [118, 115] on span "Menu Bar" at bounding box center [120, 122] width 83 height 16
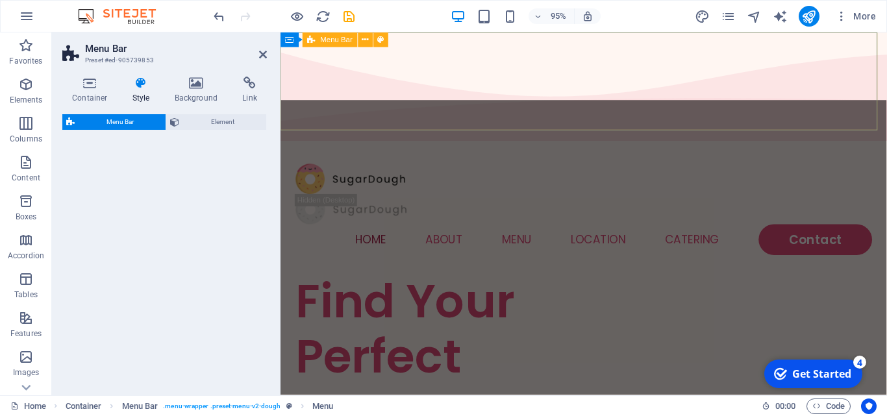
click at [145, 83] on icon at bounding box center [141, 83] width 37 height 13
select select "rem"
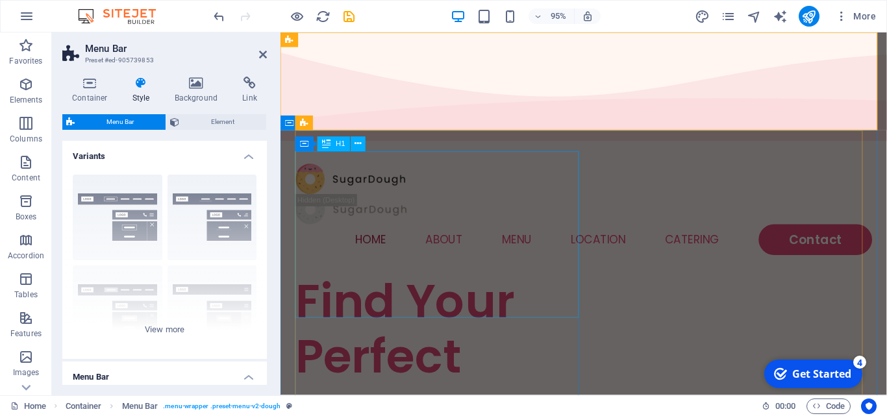
click at [413, 286] on div "Find Your Perfect Treat" at bounding box center [448, 373] width 304 height 175
